Goal: Transaction & Acquisition: Purchase product/service

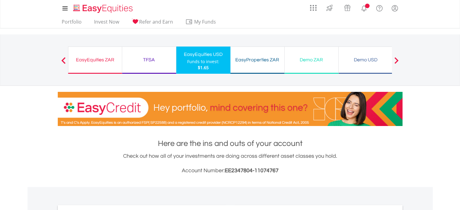
scroll to position [151, 0]
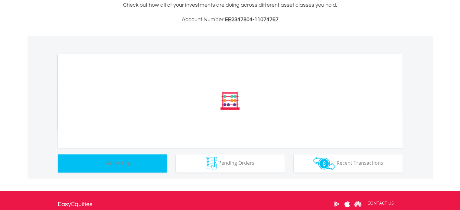
click at [143, 160] on button "Holdings All Holdings" at bounding box center [112, 164] width 109 height 18
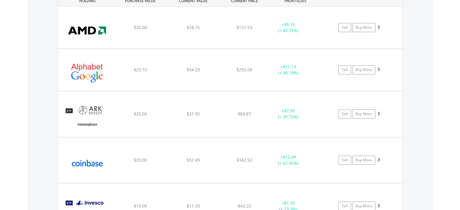
scroll to position [467, 0]
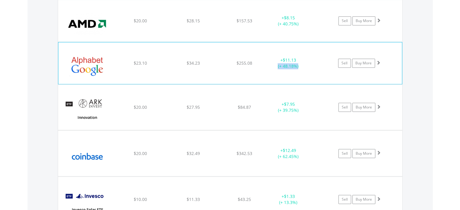
drag, startPoint x: 278, startPoint y: 65, endPoint x: 299, endPoint y: 65, distance: 20.6
click at [299, 65] on div "+ $11.13 (+ 48.18%)" at bounding box center [287, 63] width 45 height 12
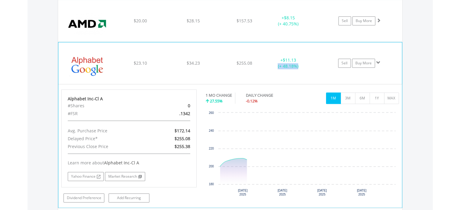
copy div "(+ 48.18%)"
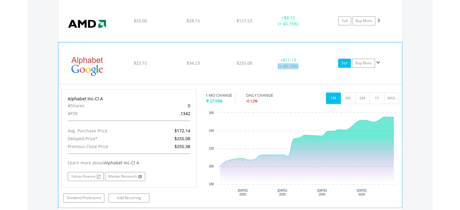
click at [349, 65] on link "Sell" at bounding box center [344, 63] width 13 height 9
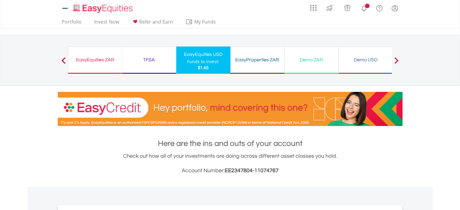
scroll to position [219, 0]
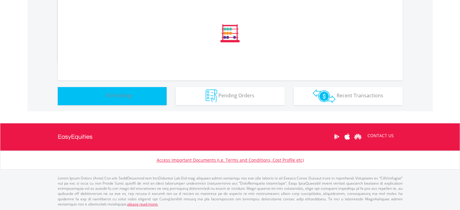
click at [140, 92] on button "Holdings All Holdings" at bounding box center [112, 96] width 109 height 18
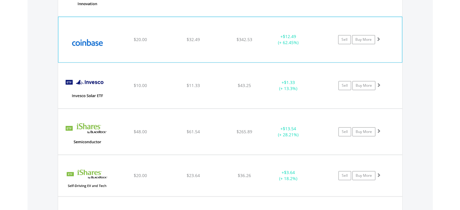
scroll to position [587, 0]
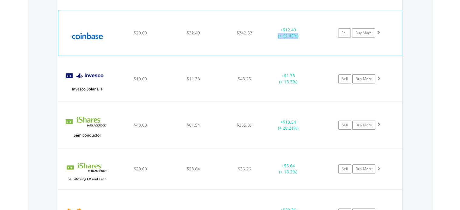
drag, startPoint x: 277, startPoint y: 35, endPoint x: 301, endPoint y: 36, distance: 23.9
click at [301, 36] on div "+ $12.49 (+ 62.45%)" at bounding box center [287, 33] width 45 height 12
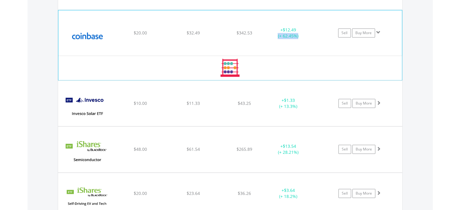
copy div "(+ 62.45%)"
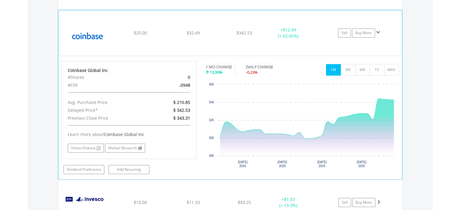
click at [382, 31] on div "Sell Buy More" at bounding box center [362, 32] width 79 height 9
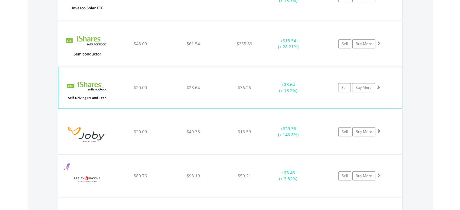
scroll to position [678, 0]
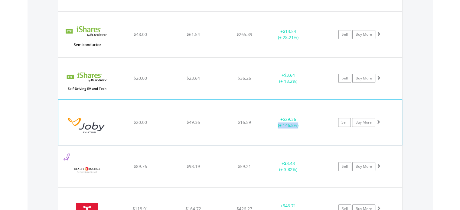
drag, startPoint x: 278, startPoint y: 124, endPoint x: 302, endPoint y: 124, distance: 24.2
click at [302, 124] on div "+ $29.36 (+ 146.8%)" at bounding box center [287, 123] width 45 height 12
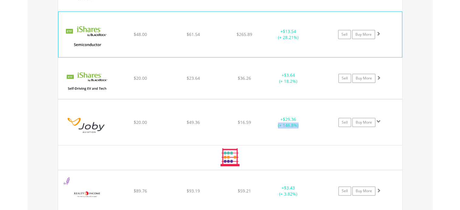
copy div "(+ 146.8%)"
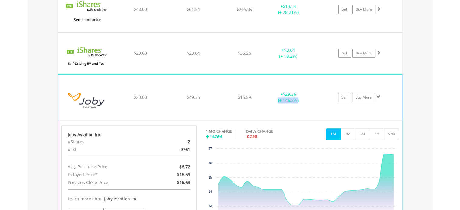
scroll to position [739, 0]
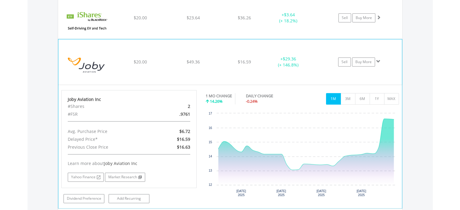
click at [379, 59] on span at bounding box center [379, 61] width 4 height 4
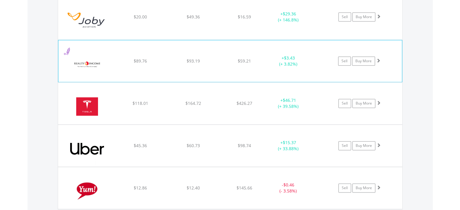
scroll to position [799, 0]
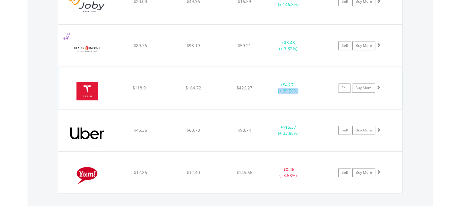
drag, startPoint x: 277, startPoint y: 90, endPoint x: 299, endPoint y: 90, distance: 22.7
click at [299, 90] on div "+ $46.71 (+ 39.58%)" at bounding box center [287, 88] width 45 height 12
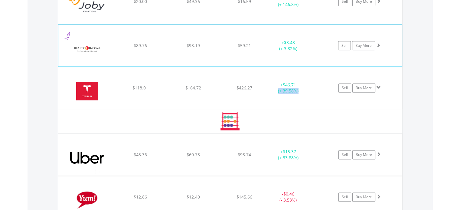
copy div "(+ 39.58%)"
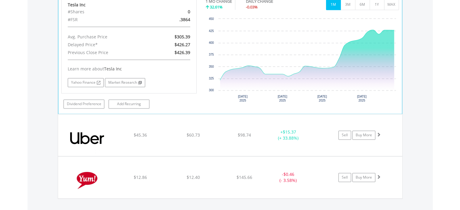
scroll to position [920, 0]
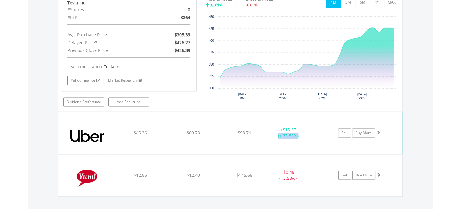
drag, startPoint x: 278, startPoint y: 134, endPoint x: 301, endPoint y: 133, distance: 23.9
click at [301, 133] on div "+ $15.37 (+ 33.88%)" at bounding box center [287, 133] width 45 height 12
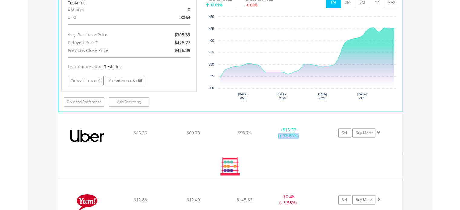
copy div "(+ 33.88%)"
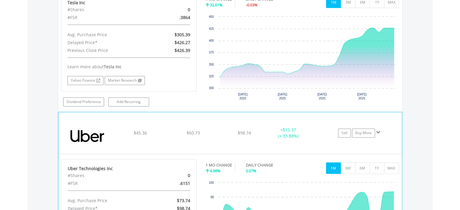
click at [380, 131] on span at bounding box center [379, 132] width 4 height 4
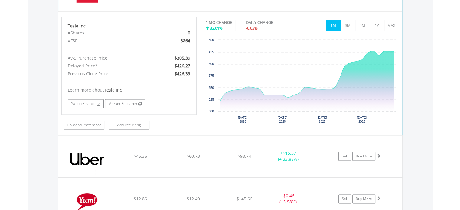
scroll to position [860, 0]
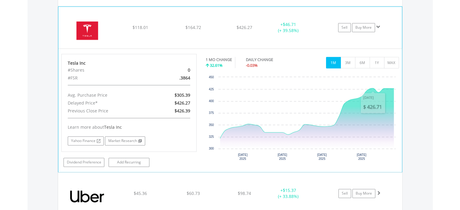
click at [377, 27] on span at bounding box center [379, 27] width 4 height 4
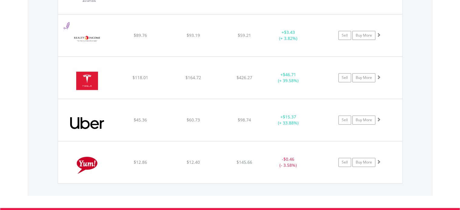
scroll to position [810, 0]
